Goal: Find specific page/section: Find specific page/section

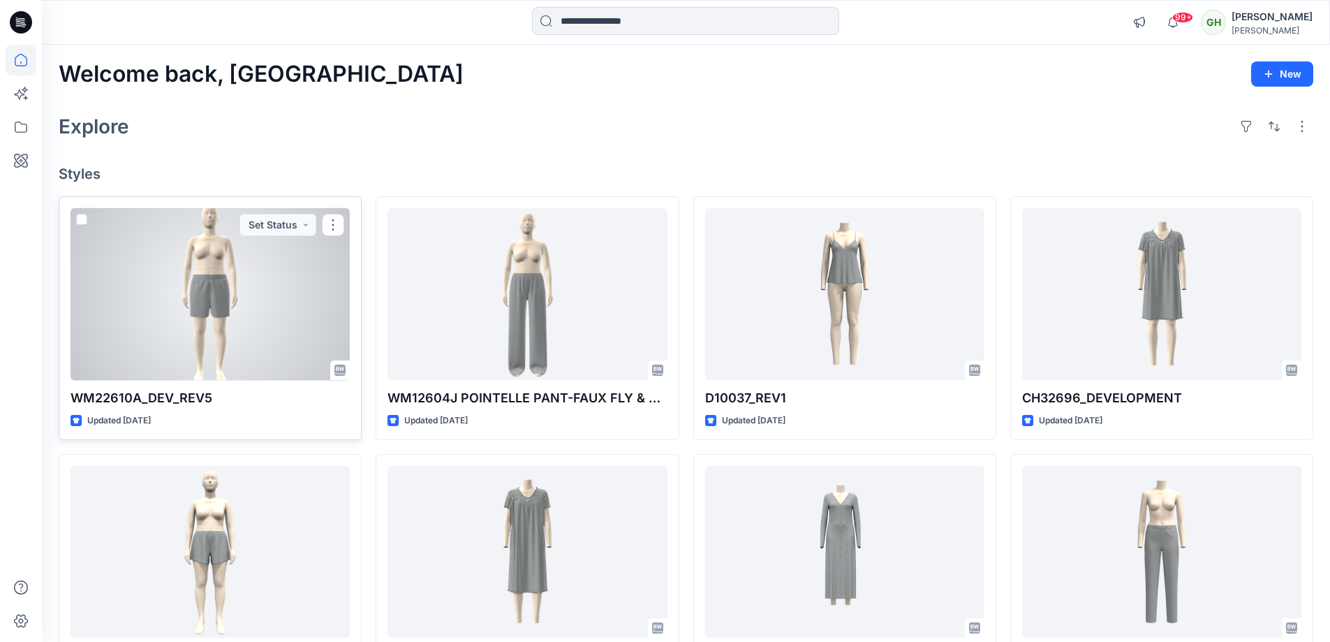
click at [253, 286] on div at bounding box center [210, 294] width 279 height 172
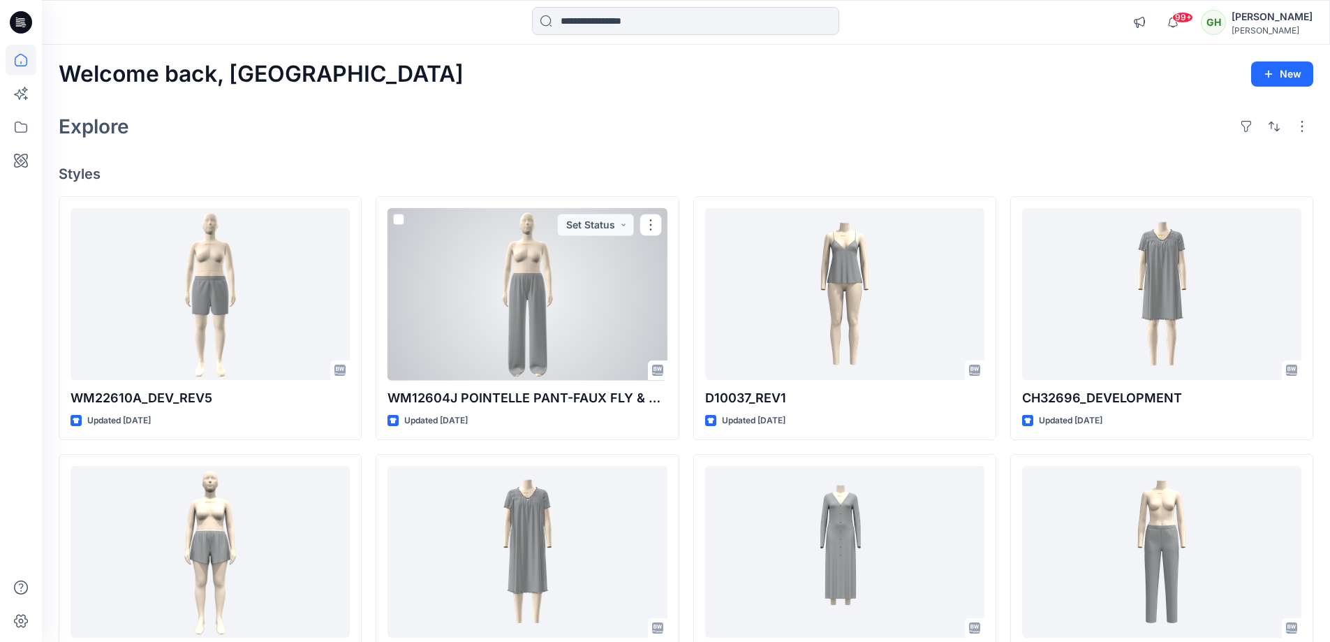
click at [524, 244] on div at bounding box center [526, 294] width 279 height 172
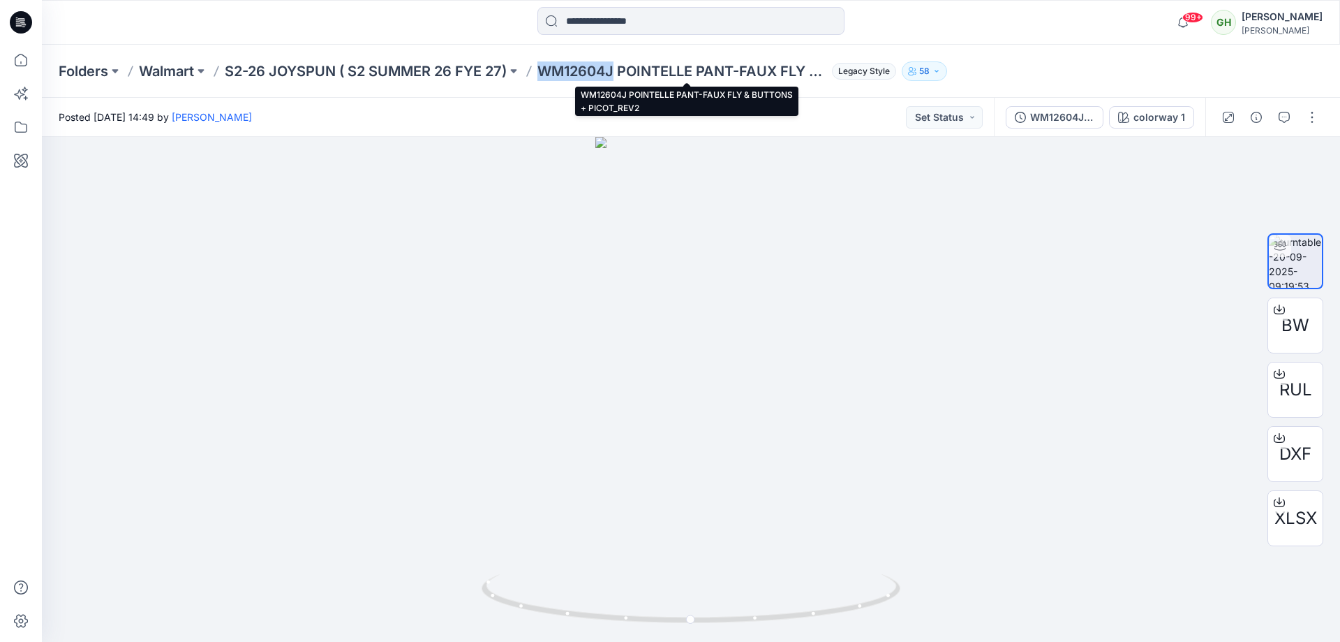
drag, startPoint x: 538, startPoint y: 67, endPoint x: 618, endPoint y: 65, distance: 79.6
click at [618, 65] on div "Folders Walmart S2-26 JOYSPUN ( S2 SUMMER 26 FYE 27) WM12604J POINTELLE PANT-FA…" at bounding box center [637, 71] width 1156 height 20
copy p "WM12604J"
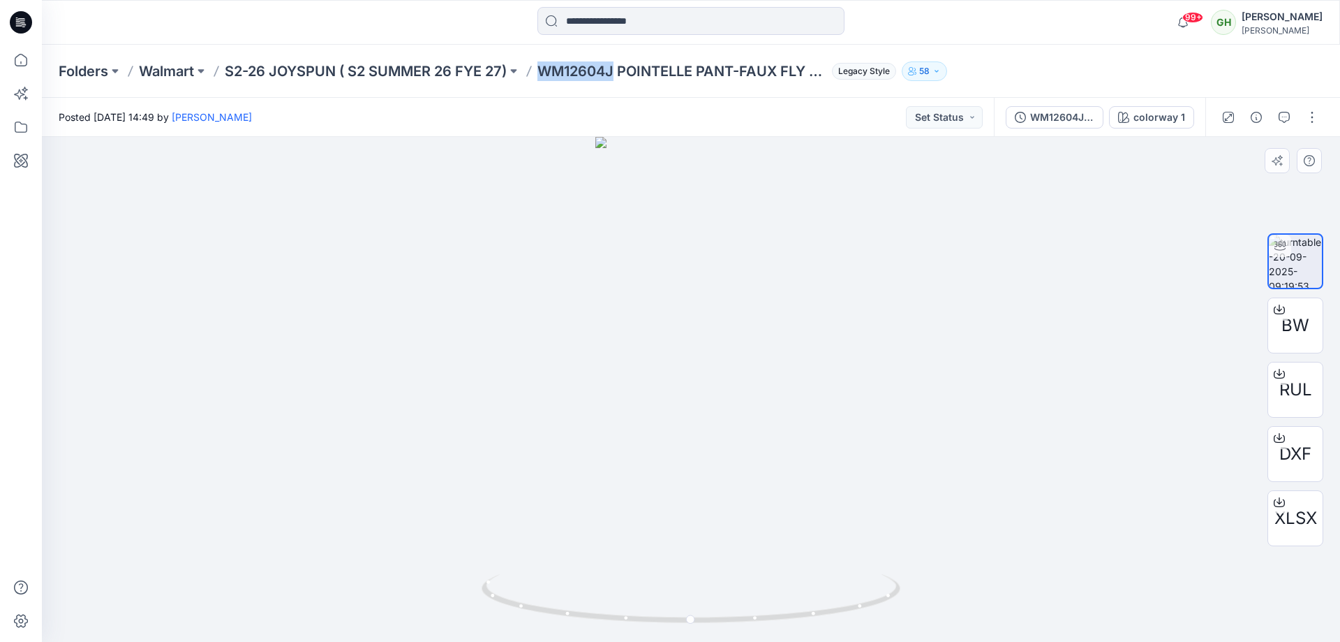
click at [642, 142] on div at bounding box center [691, 389] width 1298 height 505
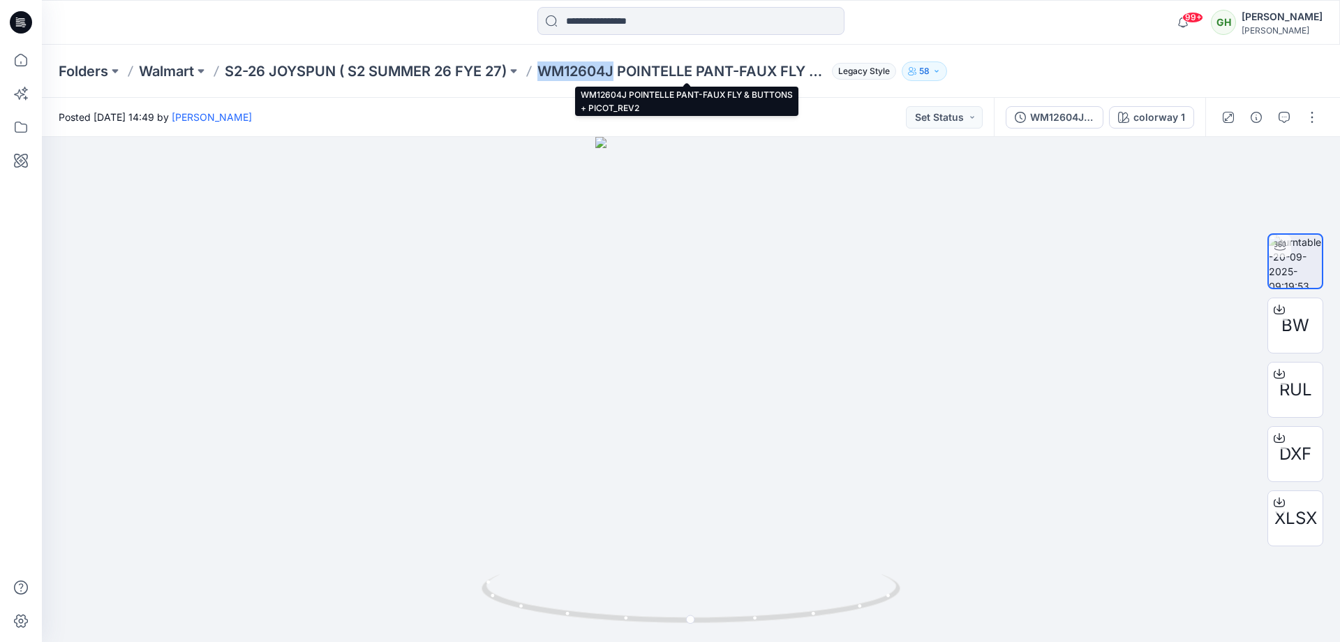
copy p "WM12604J"
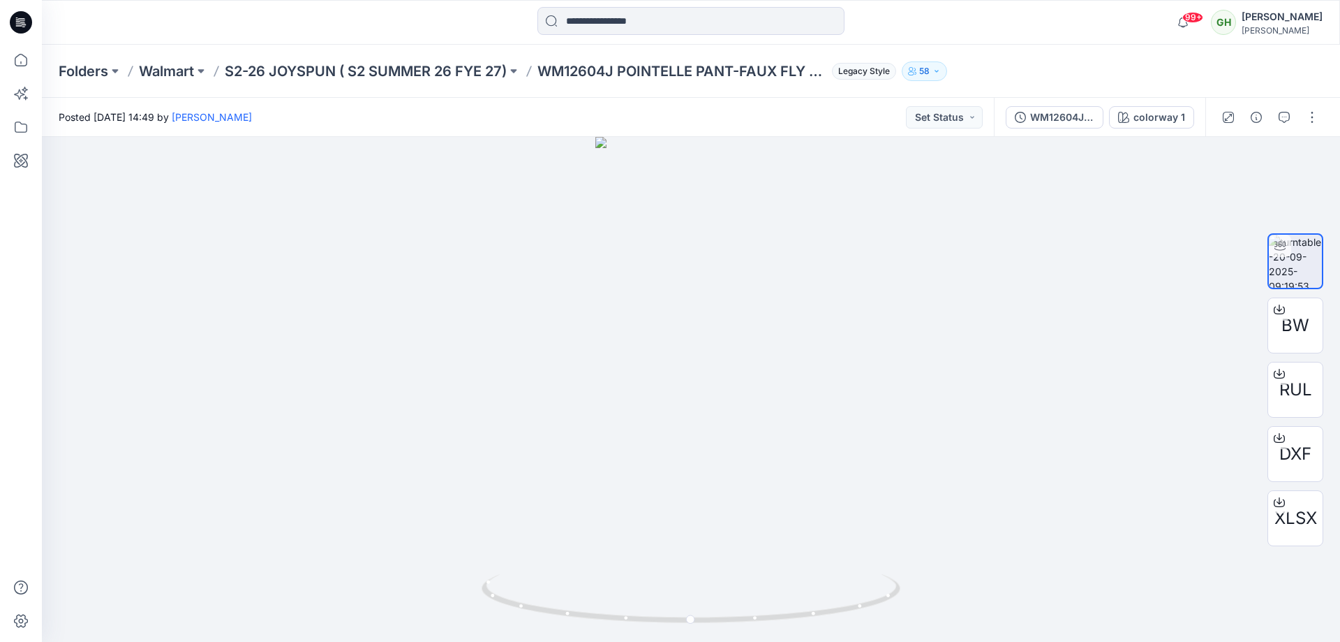
drag, startPoint x: 576, startPoint y: 121, endPoint x: 565, endPoint y: 111, distance: 14.3
click at [575, 121] on div "Posted [DATE] 14:49 by [PERSON_NAME] Set Status" at bounding box center [518, 117] width 952 height 38
click at [339, 56] on div "Folders Walmart S2-26 JOYSPUN ( S2 SUMMER 26 FYE 27) WM12604J POINTELLE PANT-FA…" at bounding box center [691, 71] width 1298 height 53
click at [336, 66] on p "S2-26 JOYSPUN ( S2 SUMMER 26 FYE 27)" at bounding box center [366, 71] width 282 height 20
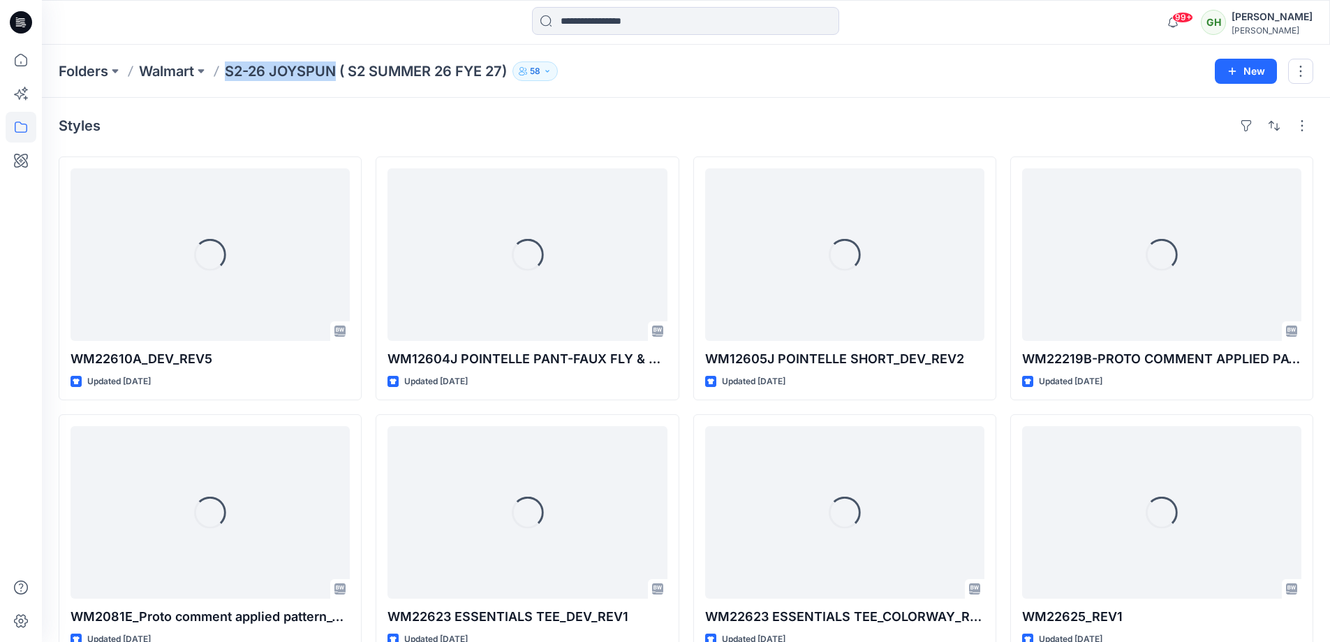
drag, startPoint x: 336, startPoint y: 69, endPoint x: 231, endPoint y: 71, distance: 105.4
click at [231, 71] on p "S2-26 JOYSPUN ( S2 SUMMER 26 FYE 27)" at bounding box center [366, 71] width 282 height 20
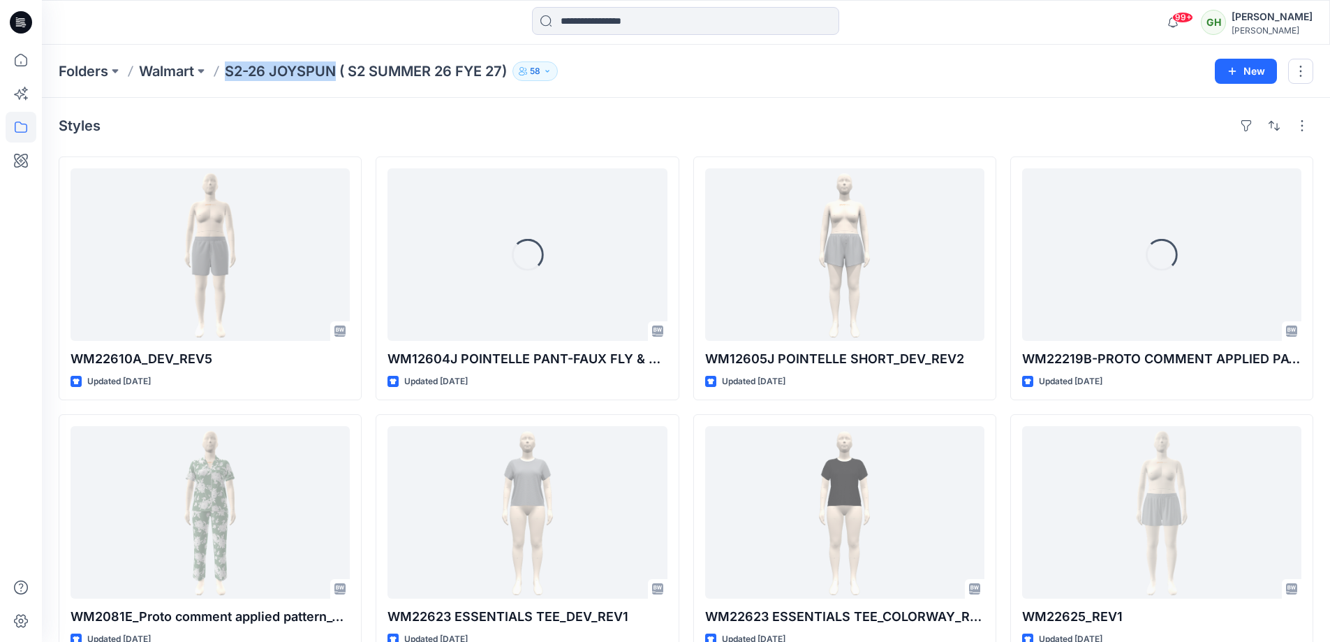
copy p "S2-26 JOYSPUN"
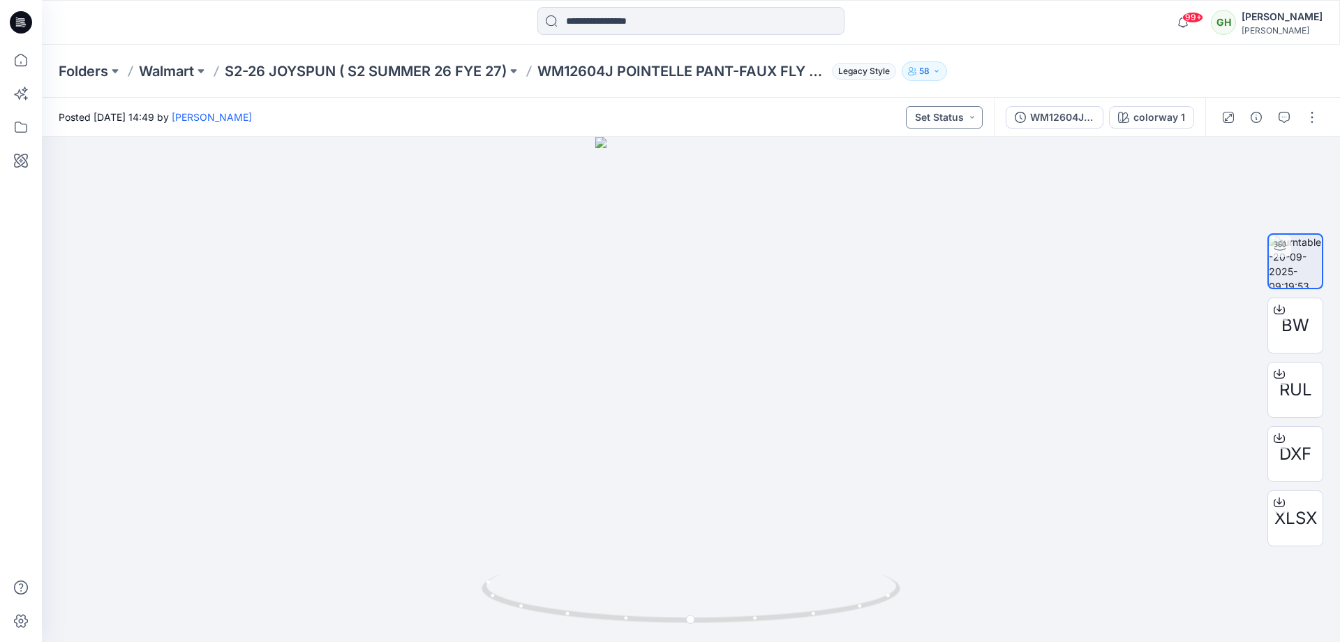
click at [970, 121] on button "Set Status" at bounding box center [944, 117] width 77 height 22
click at [1005, 70] on div "Folders Walmart S2-26 JOYSPUN ( S2 SUMMER 26 FYE 27) WM12604J POINTELLE PANT-FA…" at bounding box center [637, 71] width 1156 height 20
